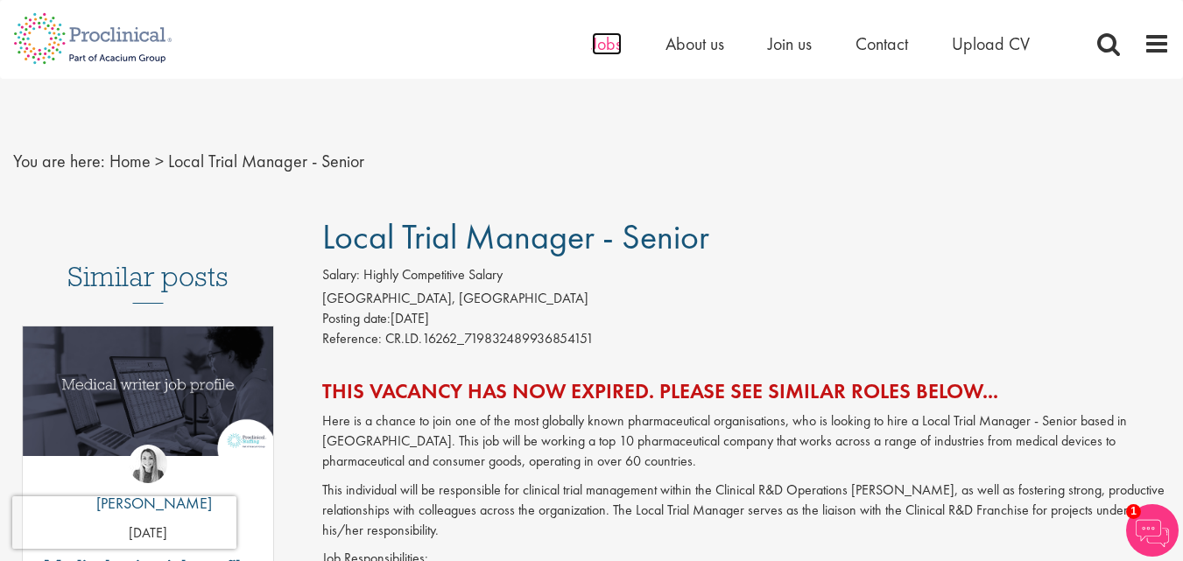
click at [601, 45] on span "Jobs" at bounding box center [607, 43] width 30 height 23
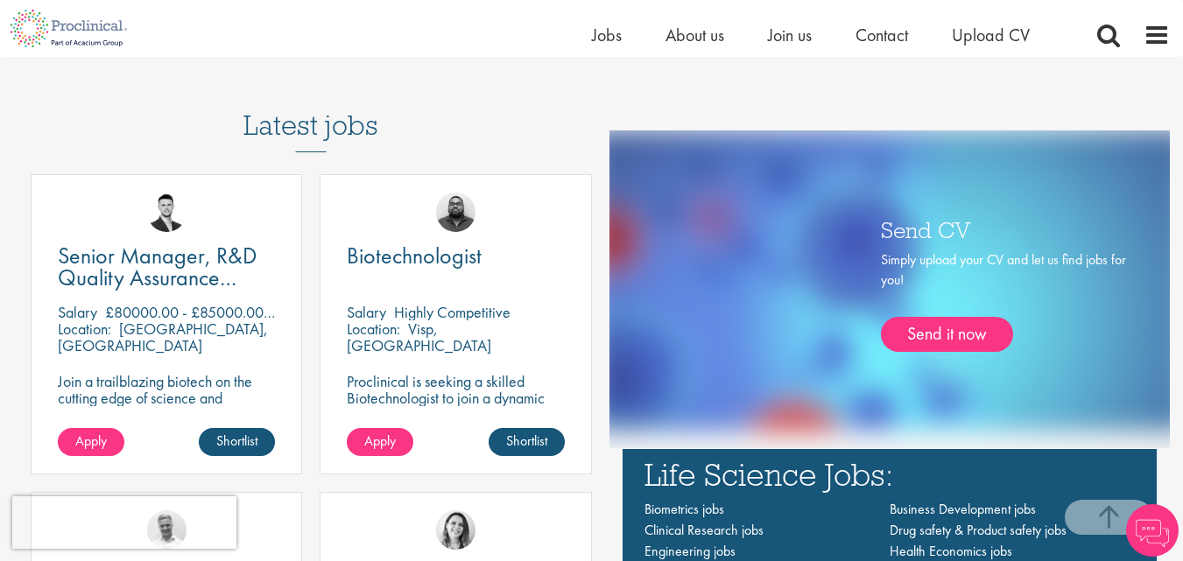
scroll to position [946, 0]
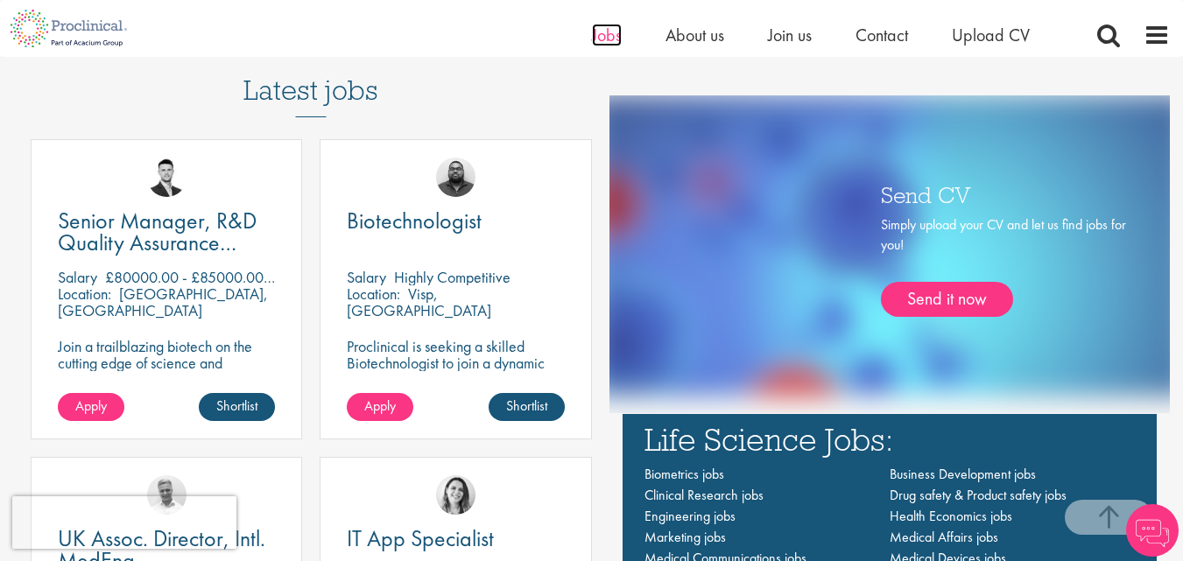
click at [602, 43] on span "Jobs" at bounding box center [607, 35] width 30 height 23
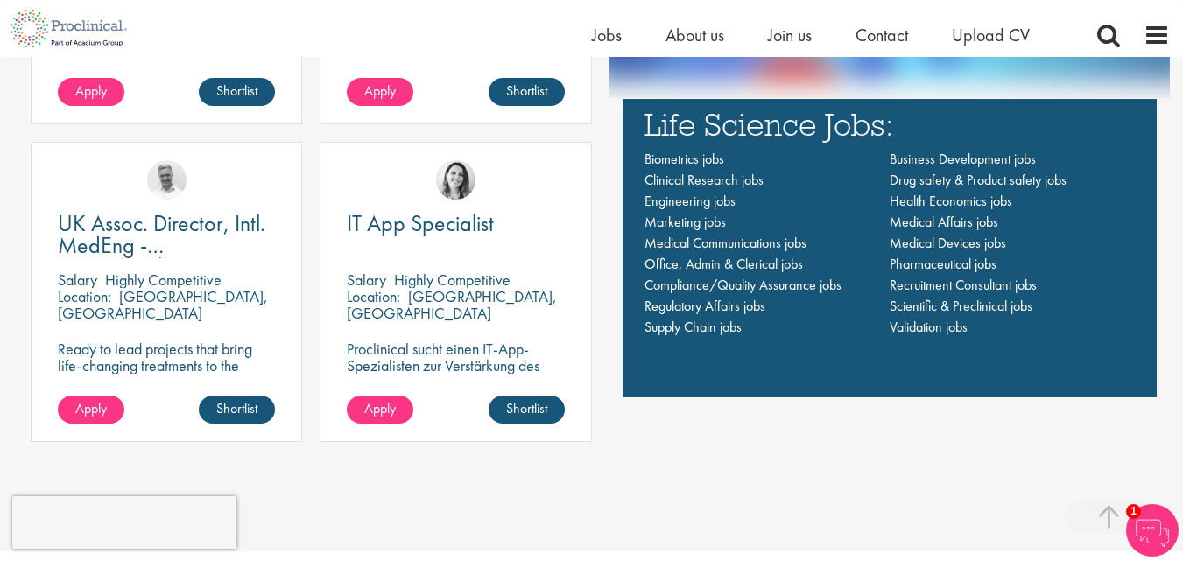
scroll to position [1331, 0]
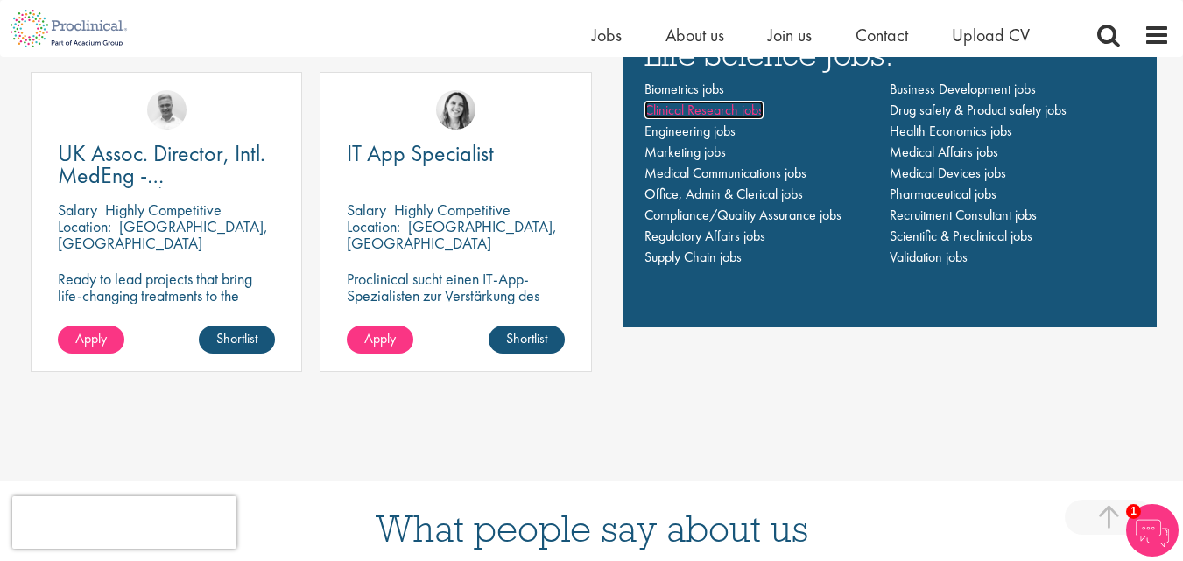
click at [705, 109] on span "Clinical Research jobs" at bounding box center [704, 110] width 119 height 18
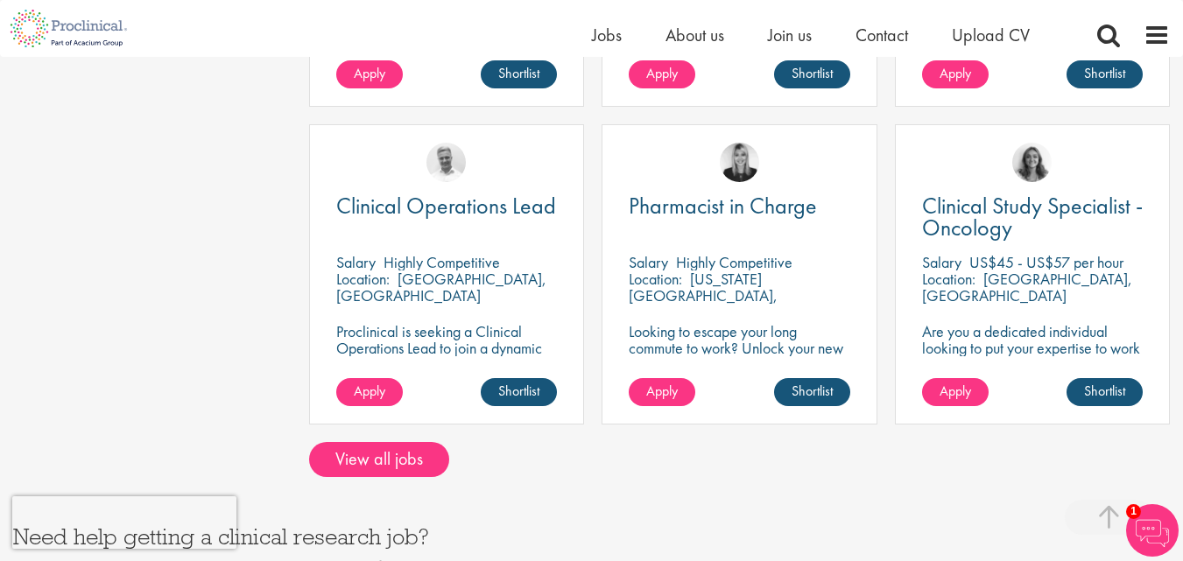
scroll to position [1472, 0]
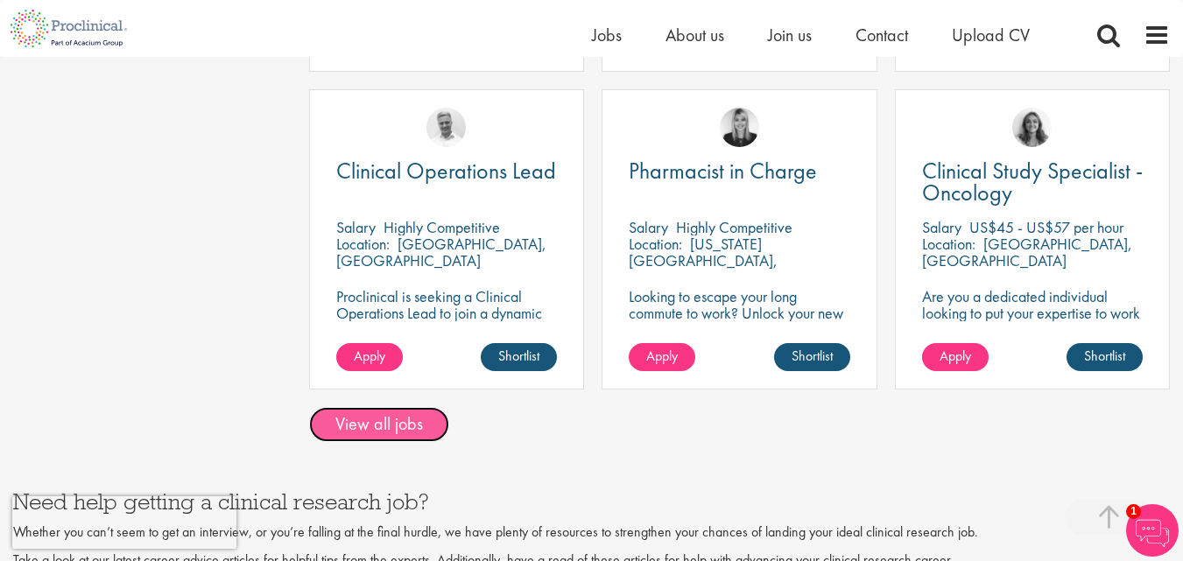
click at [373, 412] on link "View all jobs" at bounding box center [379, 424] width 140 height 35
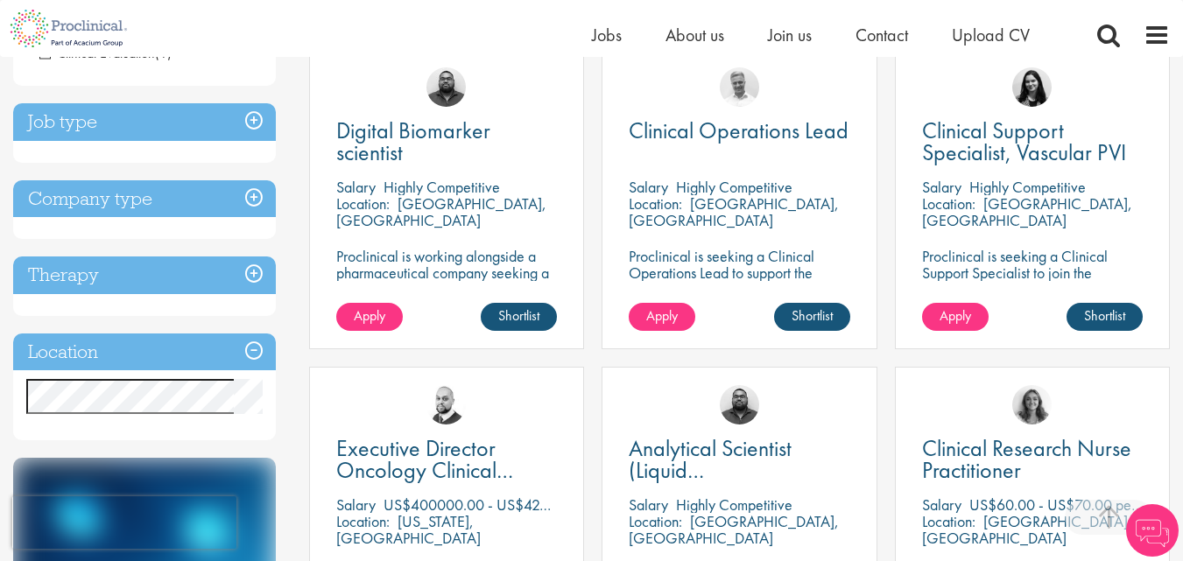
scroll to position [350, 0]
